Goal: Task Accomplishment & Management: Use online tool/utility

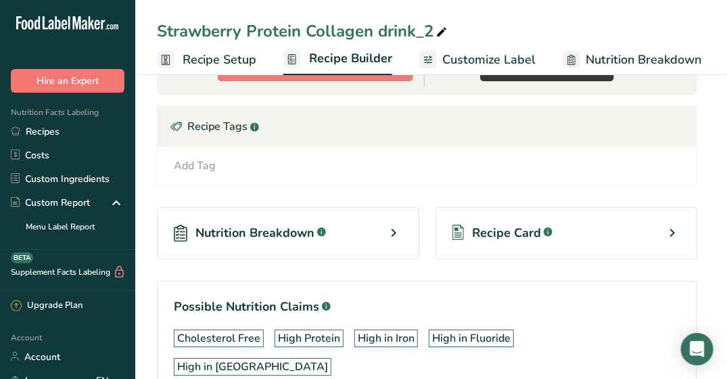
scroll to position [1363, 0]
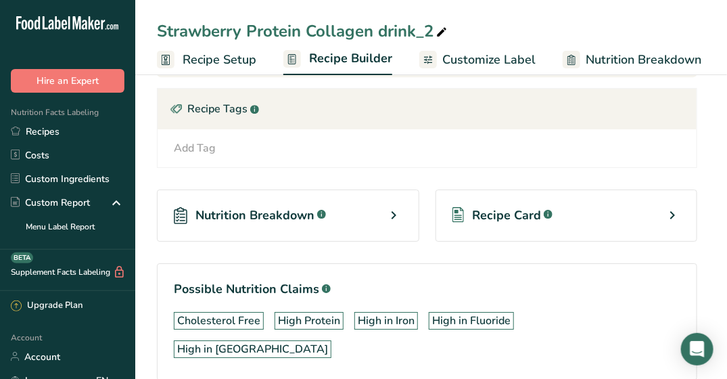
click at [471, 60] on span "Customize Label" at bounding box center [488, 60] width 93 height 18
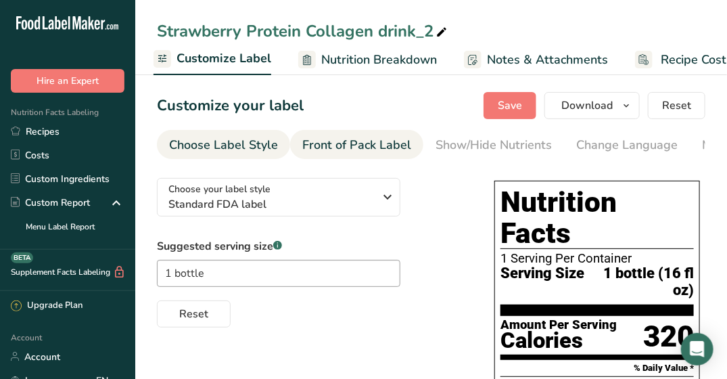
click at [339, 146] on div "Front of Pack Label" at bounding box center [356, 145] width 109 height 18
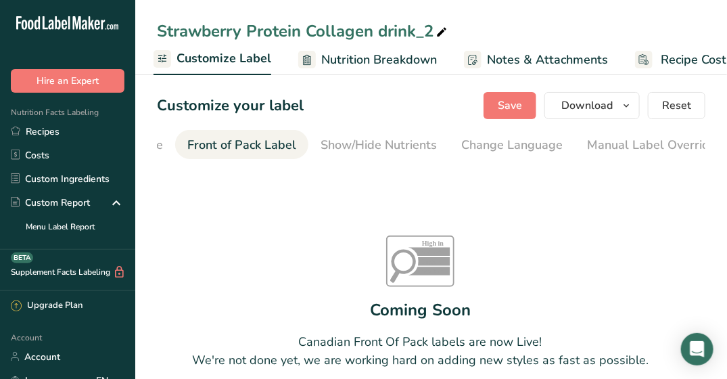
scroll to position [0, 131]
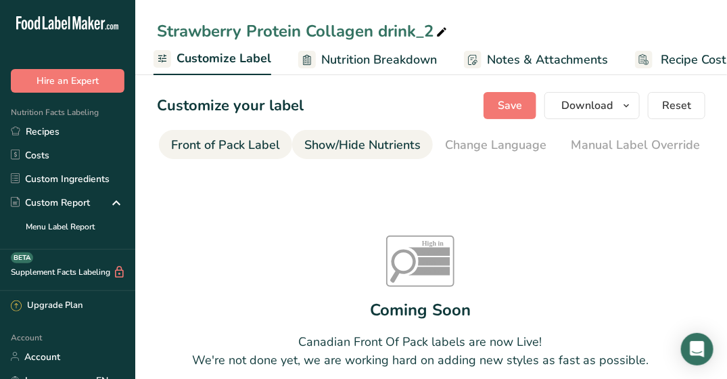
click at [364, 134] on link "Show/Hide Nutrients" at bounding box center [362, 145] width 116 height 30
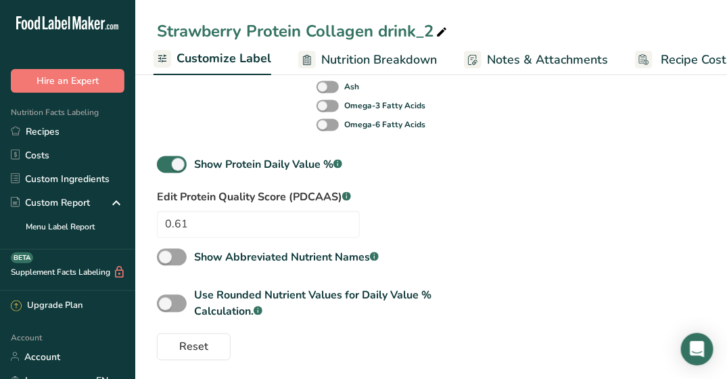
scroll to position [833, 0]
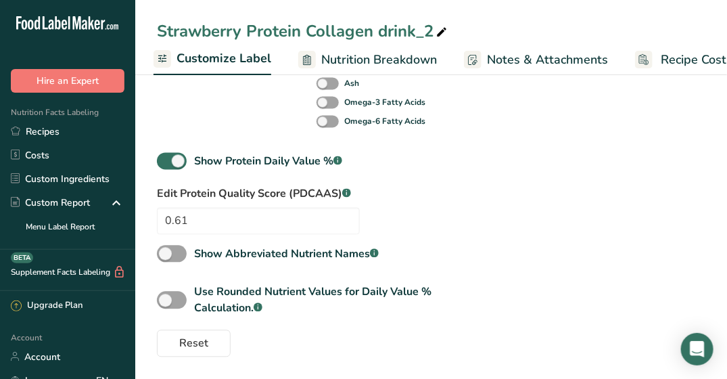
click at [186, 195] on label "Edit Protein Quality Score (PDCAAS) .a-a{fill:#347362;}.b-a{fill:#fff;}" at bounding box center [258, 194] width 203 height 16
drag, startPoint x: 181, startPoint y: 195, endPoint x: 342, endPoint y: 197, distance: 161.6
click at [342, 197] on label "Edit Protein Quality Score (PDCAAS) .a-a{fill:#347362;}.b-a{fill:#fff;}" at bounding box center [258, 194] width 203 height 16
copy label "Protein Quality Score (PDCAAS)"
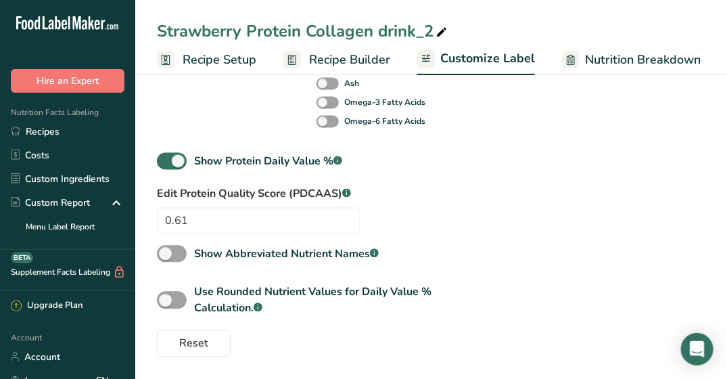
click at [306, 58] on link "Recipe Builder" at bounding box center [336, 60] width 107 height 30
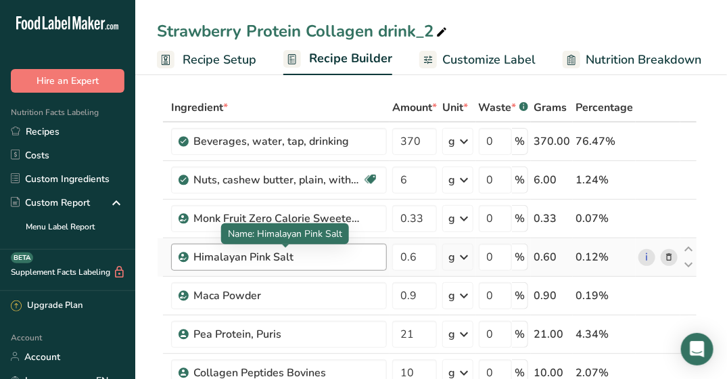
scroll to position [68, 0]
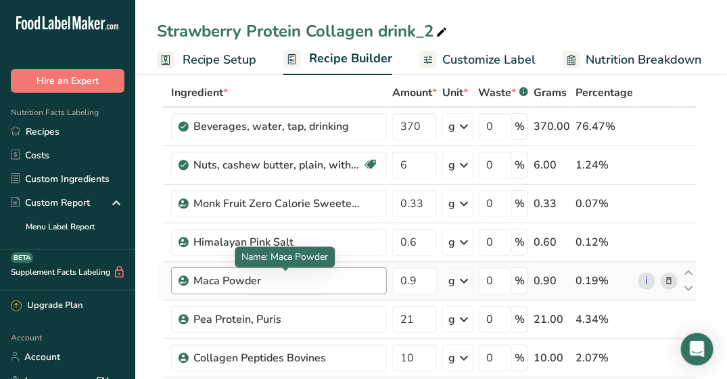
click at [267, 279] on div "Maca Powder" at bounding box center [277, 281] width 169 height 16
drag, startPoint x: 262, startPoint y: 276, endPoint x: 193, endPoint y: 275, distance: 69.0
click at [193, 275] on div "Maca Powder" at bounding box center [277, 281] width 169 height 16
click at [667, 279] on icon at bounding box center [668, 281] width 9 height 14
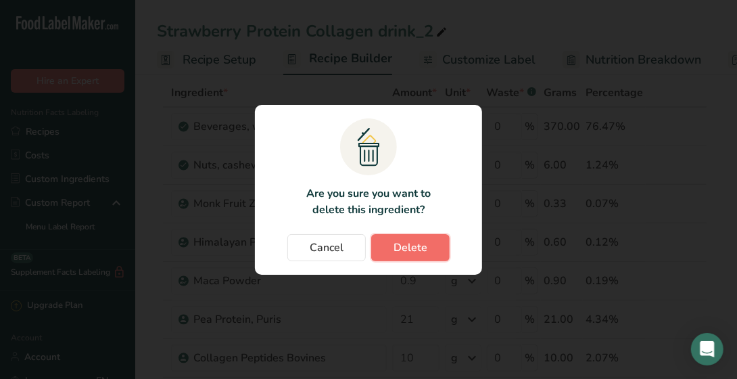
click at [410, 243] on span "Delete" at bounding box center [411, 247] width 34 height 16
type input "21"
type input "10"
type input "25"
type input "20"
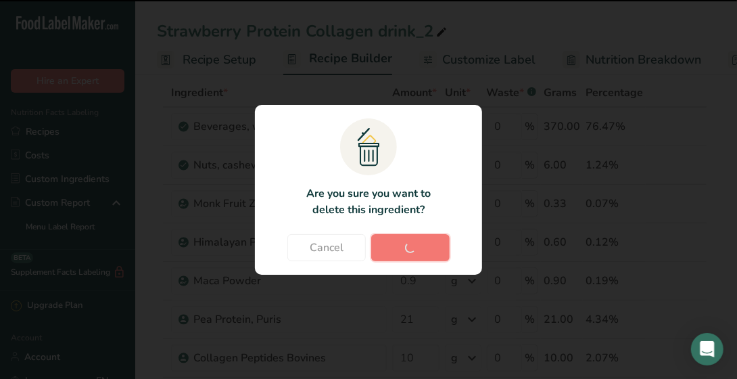
type input "29.999998"
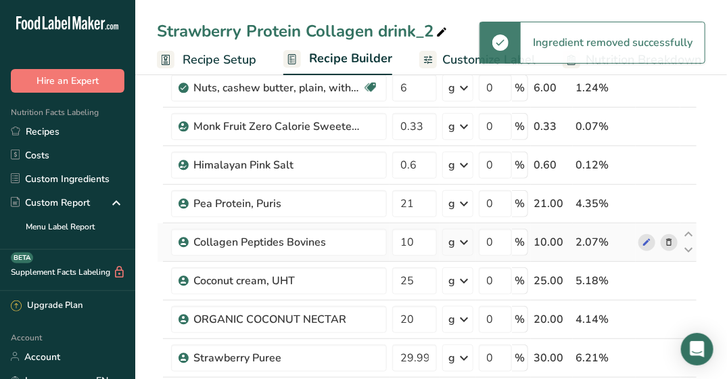
scroll to position [203, 0]
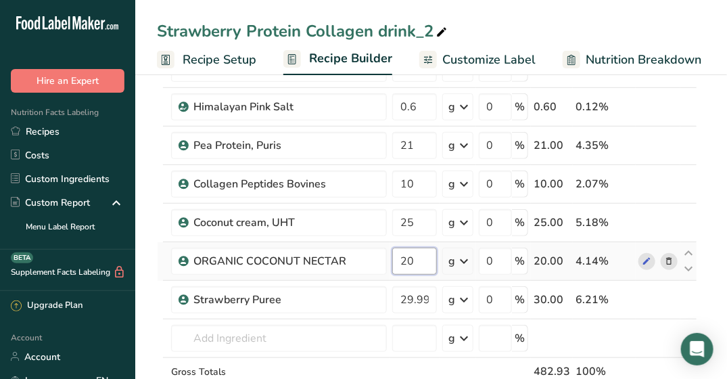
click at [426, 261] on input "20" at bounding box center [414, 260] width 45 height 27
type input "2"
type input "18"
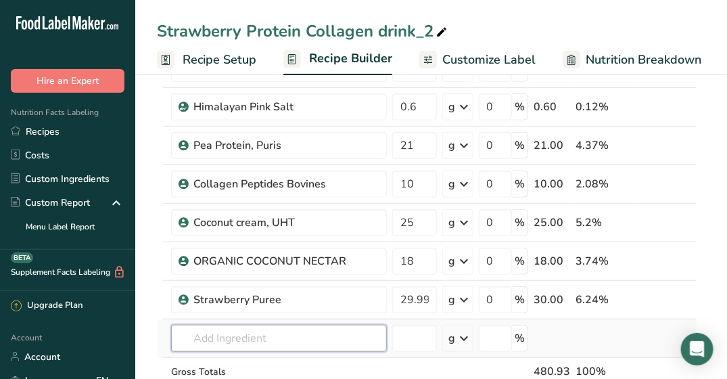
click at [328, 342] on div "Ingredient * Amount * Unit * Waste * .a-a{fill:#347362;}.b-a{fill:#fff;} Grams …" at bounding box center [427, 192] width 540 height 499
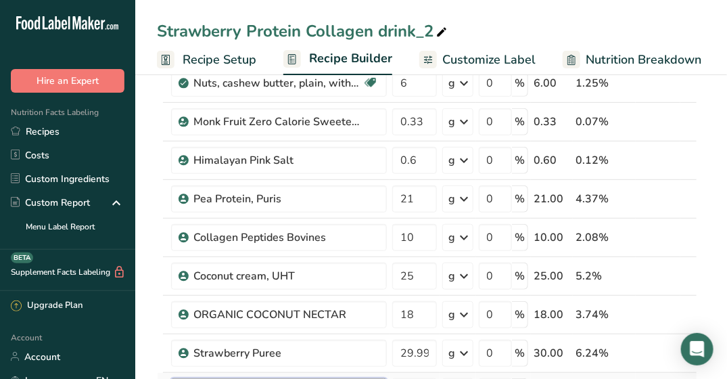
scroll to position [135, 0]
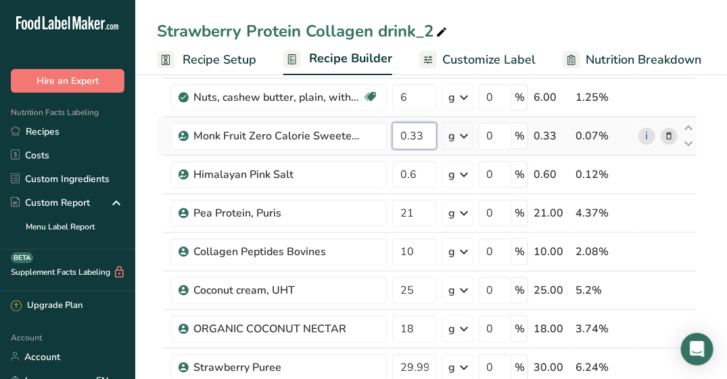
click at [419, 131] on input "0.33" at bounding box center [414, 135] width 45 height 27
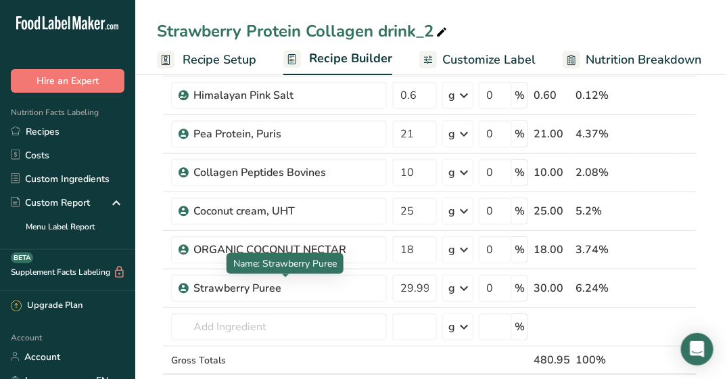
scroll to position [270, 0]
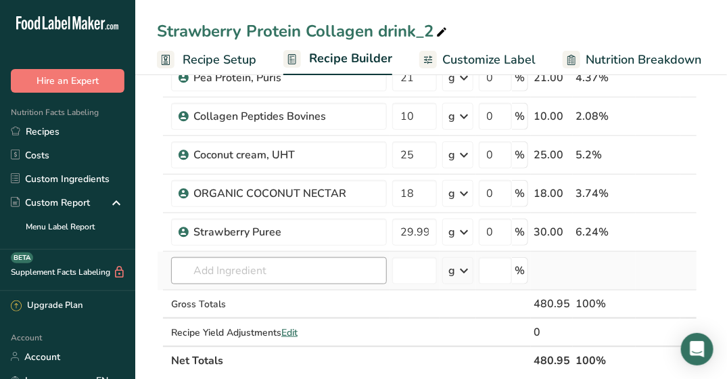
type input "0.35"
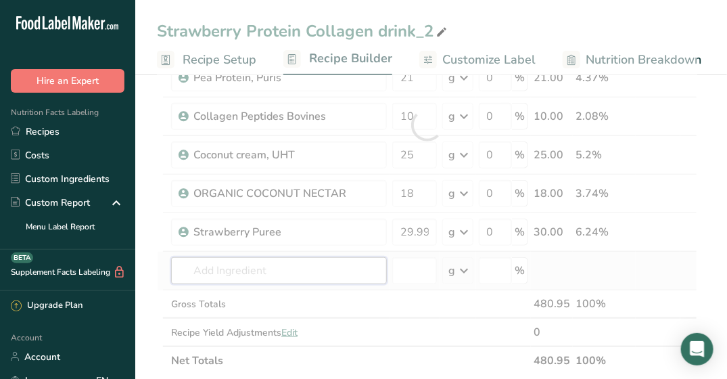
click at [297, 260] on div "Ingredient * Amount * Unit * Waste * .a-a{fill:#347362;}.b-a{fill:#fff;} Grams …" at bounding box center [427, 125] width 540 height 499
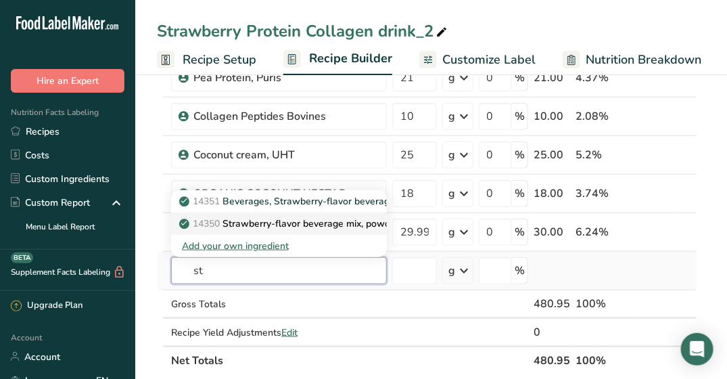
type input "s"
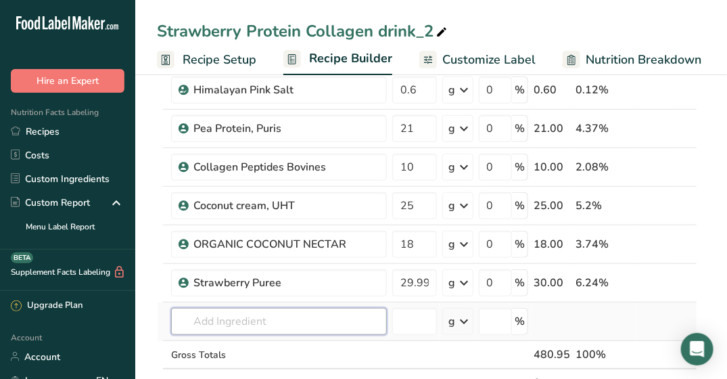
scroll to position [203, 0]
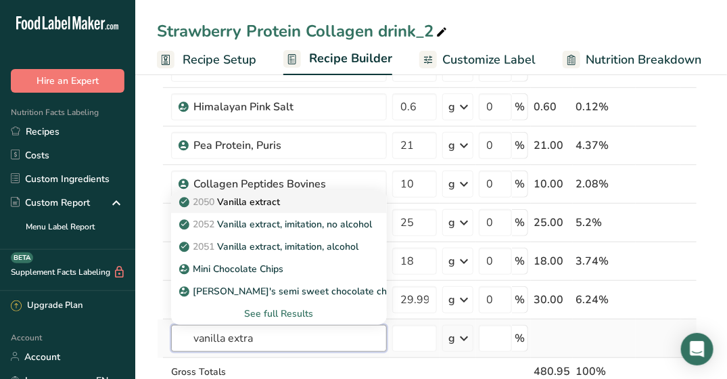
type input "vanilla extra"
click at [315, 199] on div "2050 Vanilla extract" at bounding box center [268, 202] width 172 height 14
type input "Vanilla extract"
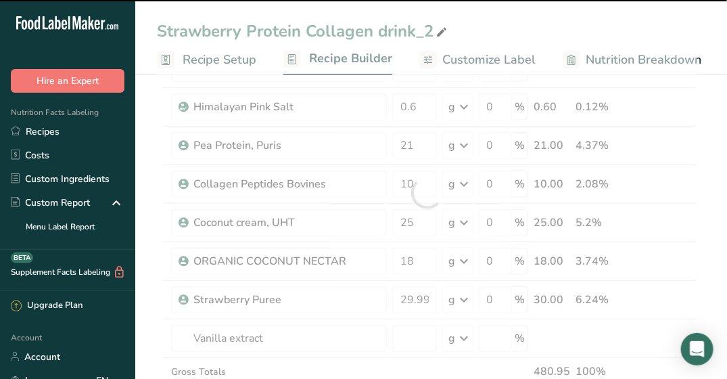
type input "0"
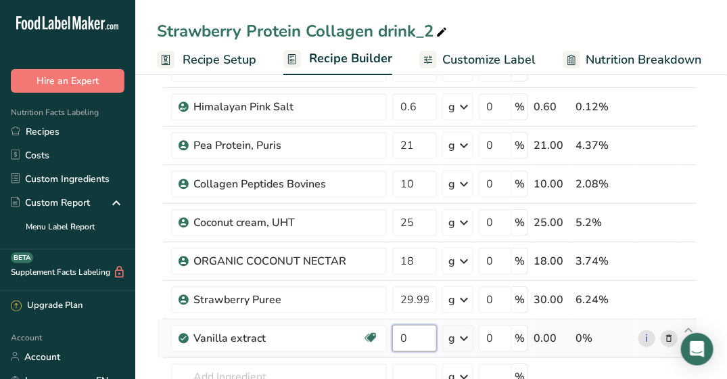
click at [400, 337] on input "0" at bounding box center [414, 338] width 45 height 27
click at [419, 333] on input "10" at bounding box center [414, 338] width 45 height 27
type input "1"
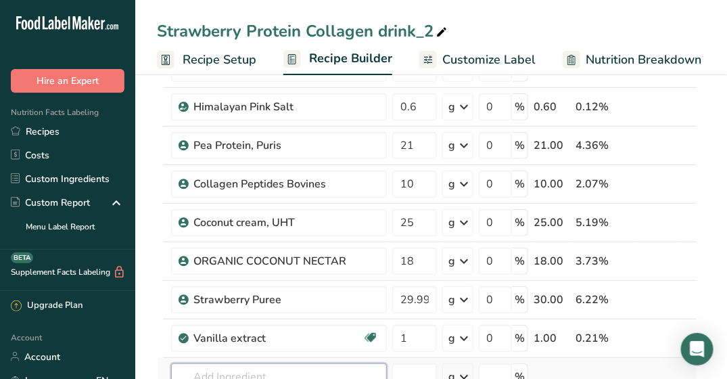
click at [295, 367] on div "Ingredient * Amount * Unit * Waste * .a-a{fill:#347362;}.b-a{fill:#fff;} Grams …" at bounding box center [427, 212] width 540 height 538
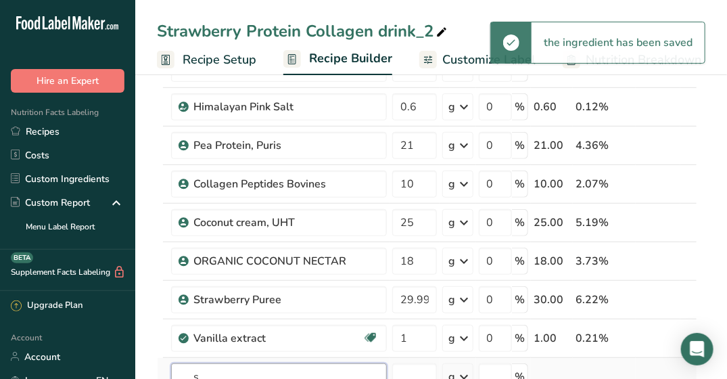
scroll to position [204, 0]
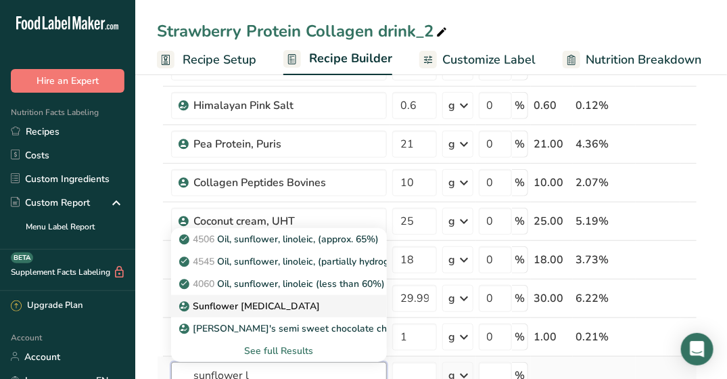
type input "sunflower l"
click at [271, 299] on p "Sunflower [MEDICAL_DATA]" at bounding box center [251, 306] width 138 height 14
type input "Sunflower [MEDICAL_DATA]"
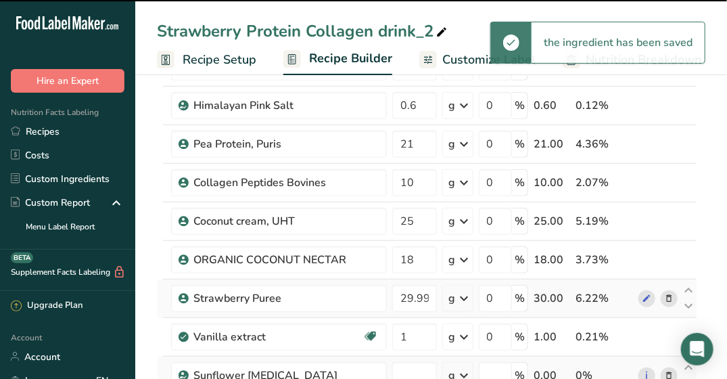
type input "0"
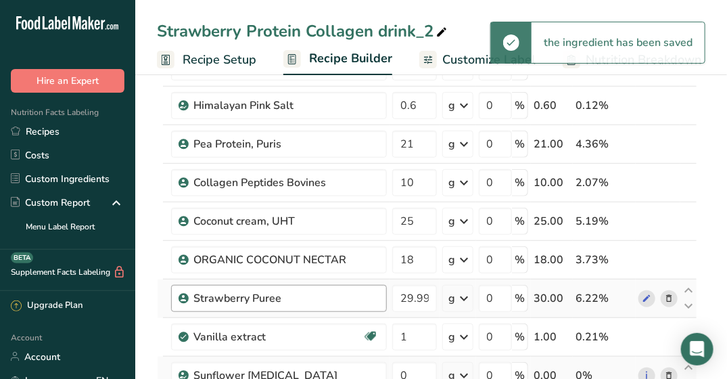
scroll to position [272, 0]
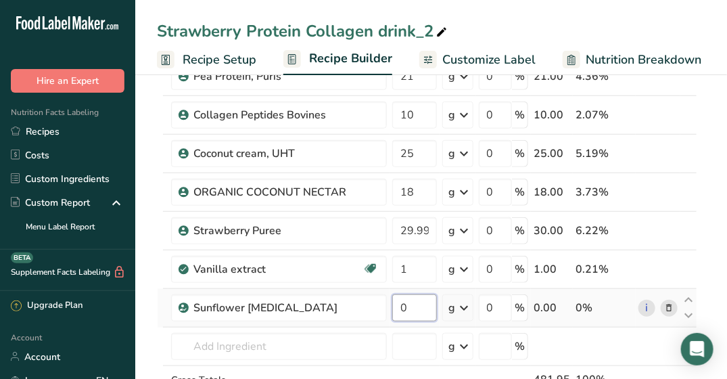
click at [415, 296] on input "0" at bounding box center [414, 307] width 45 height 27
type input "0.9"
click at [287, 327] on div "Ingredient * Amount * Unit * Waste * .a-a{fill:#347362;}.b-a{fill:#fff;} Grams …" at bounding box center [427, 162] width 540 height 576
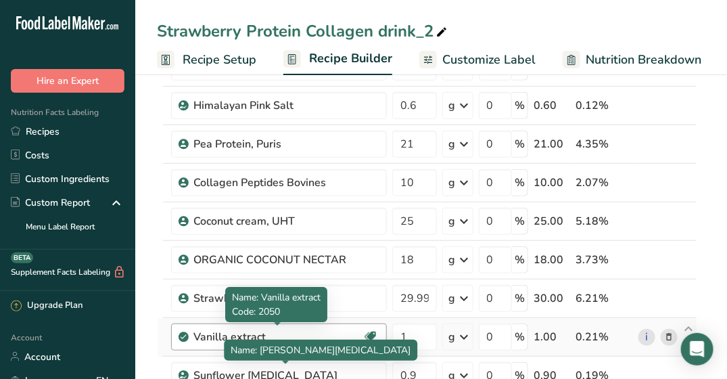
scroll to position [407, 0]
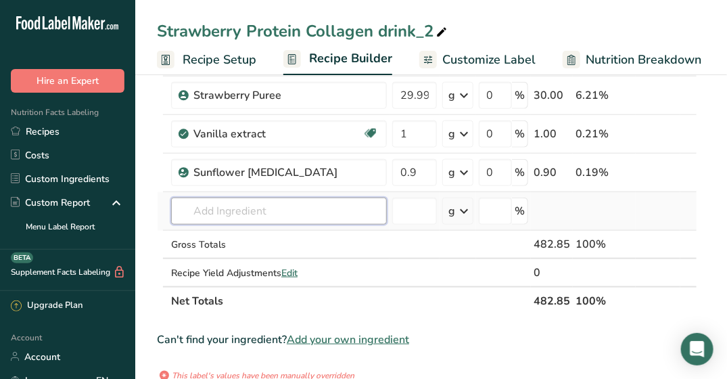
click at [273, 203] on input "text" at bounding box center [279, 210] width 216 height 27
type input "c"
